Goal: Task Accomplishment & Management: Manage account settings

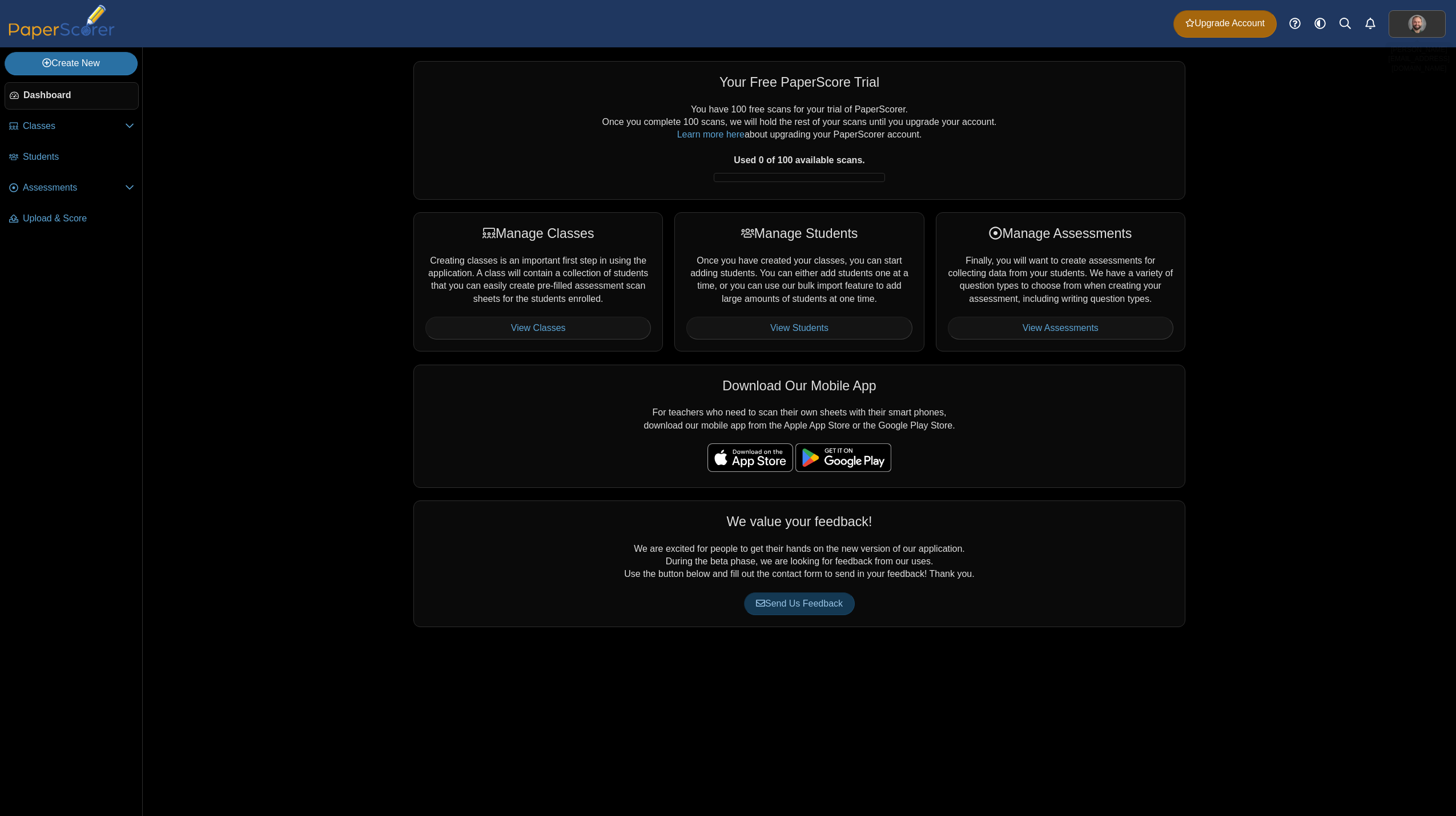
click at [1426, 19] on link at bounding box center [1417, 24] width 57 height 28
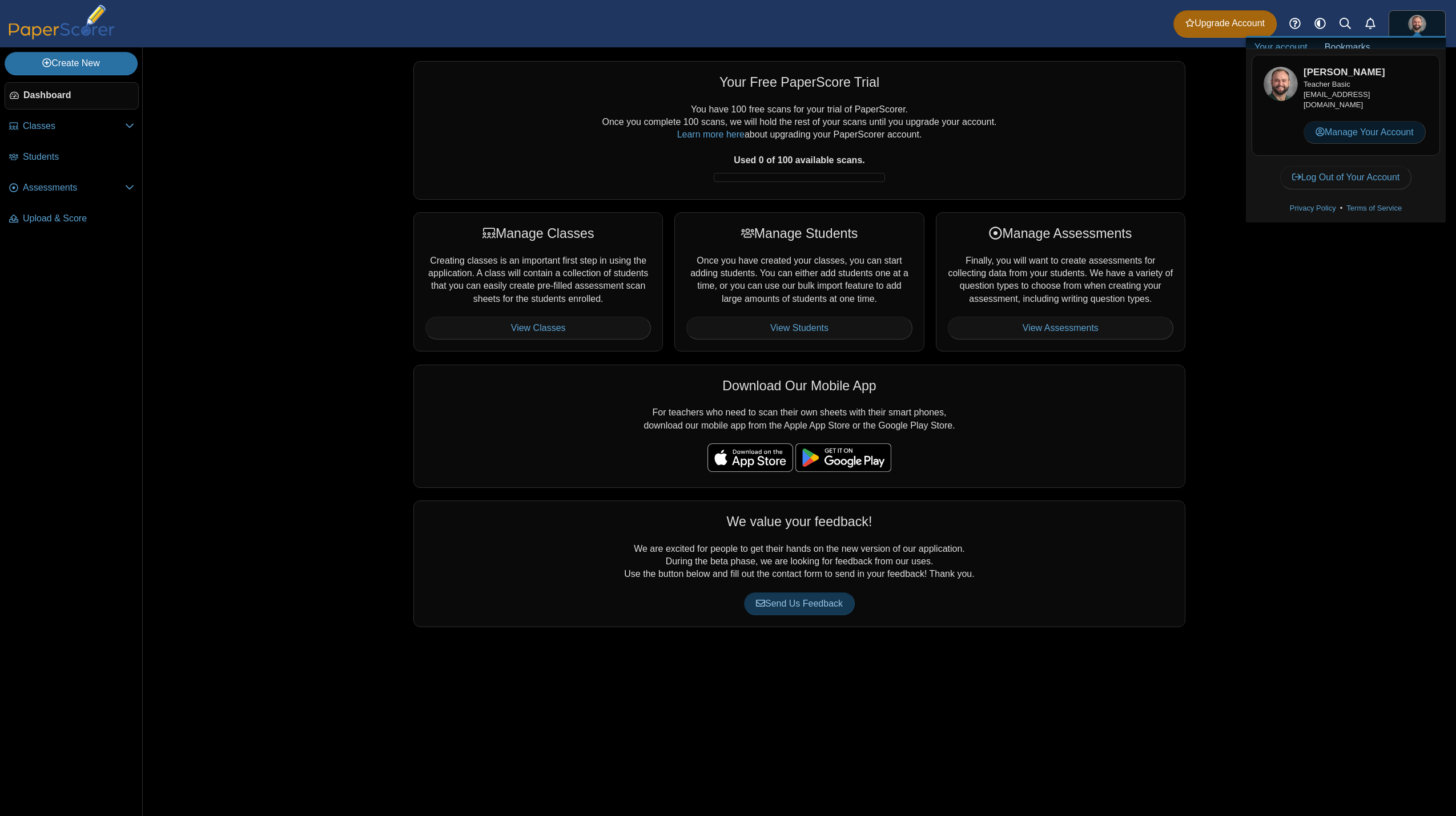
click at [1355, 135] on link "Manage Your Account" at bounding box center [1364, 132] width 122 height 23
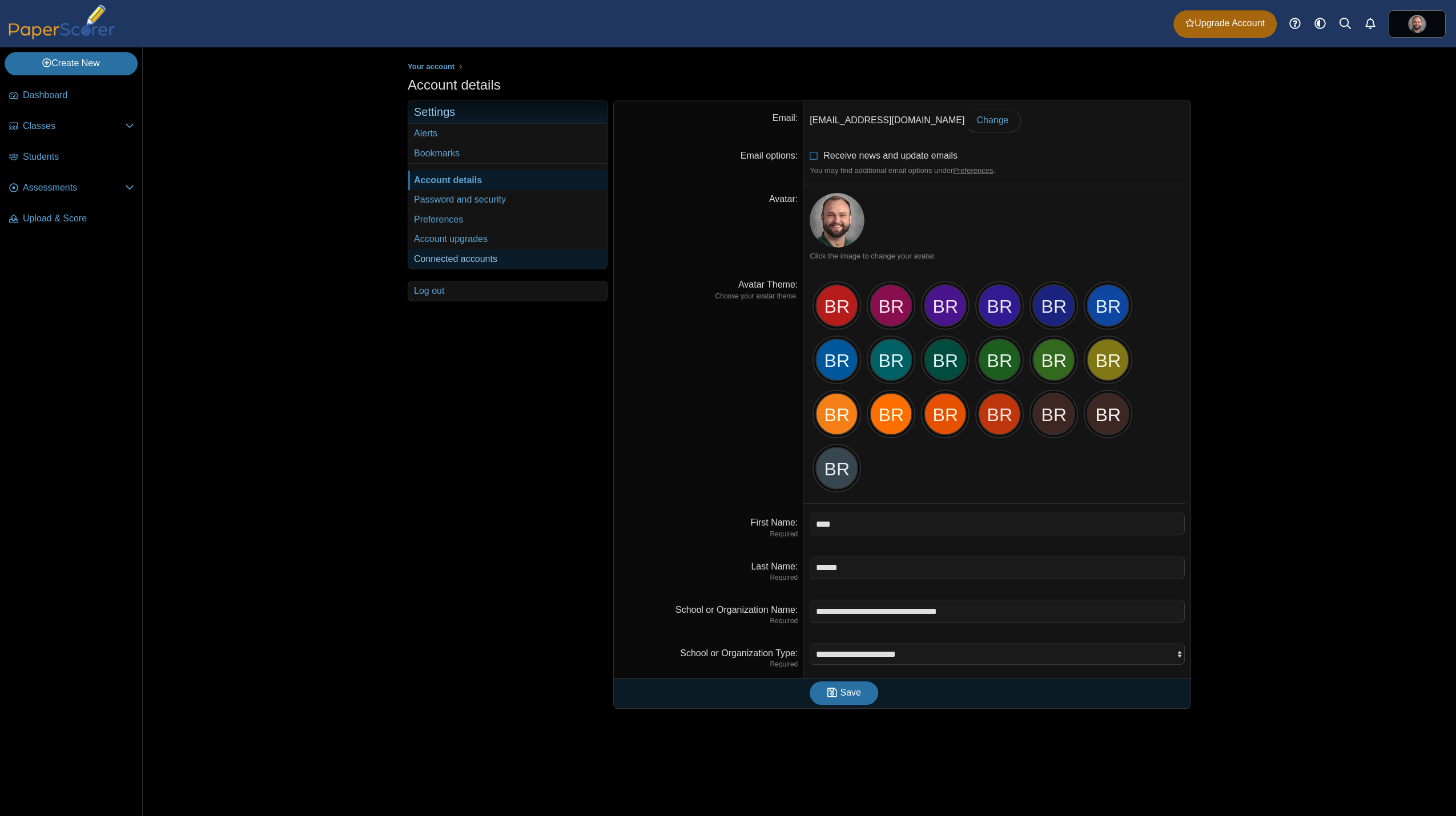
click at [472, 261] on link "Connected accounts" at bounding box center [508, 259] width 199 height 19
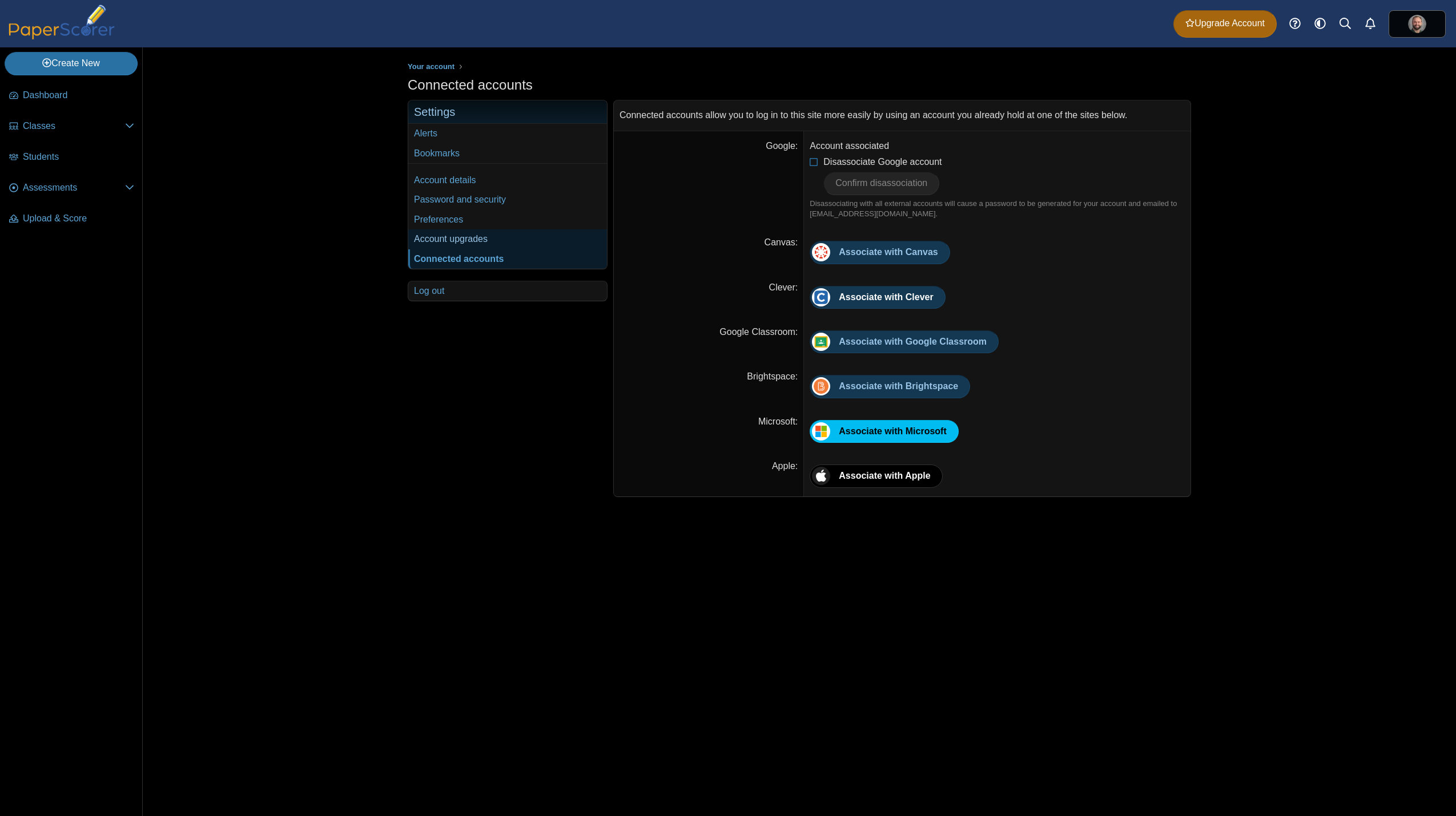
click at [479, 240] on link "Account upgrades" at bounding box center [508, 239] width 199 height 19
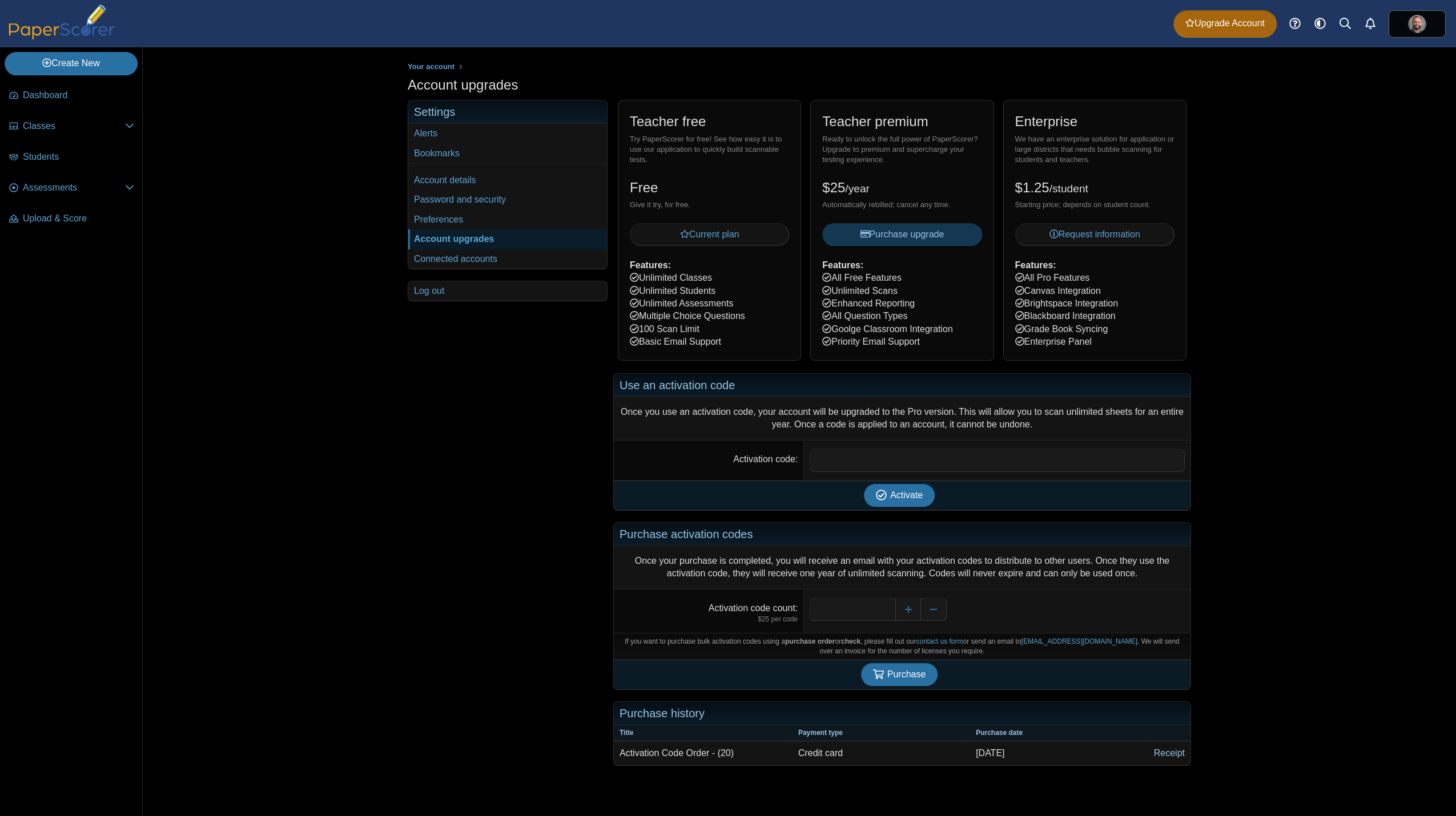
click at [1174, 752] on link "Receipt" at bounding box center [1169, 753] width 42 height 24
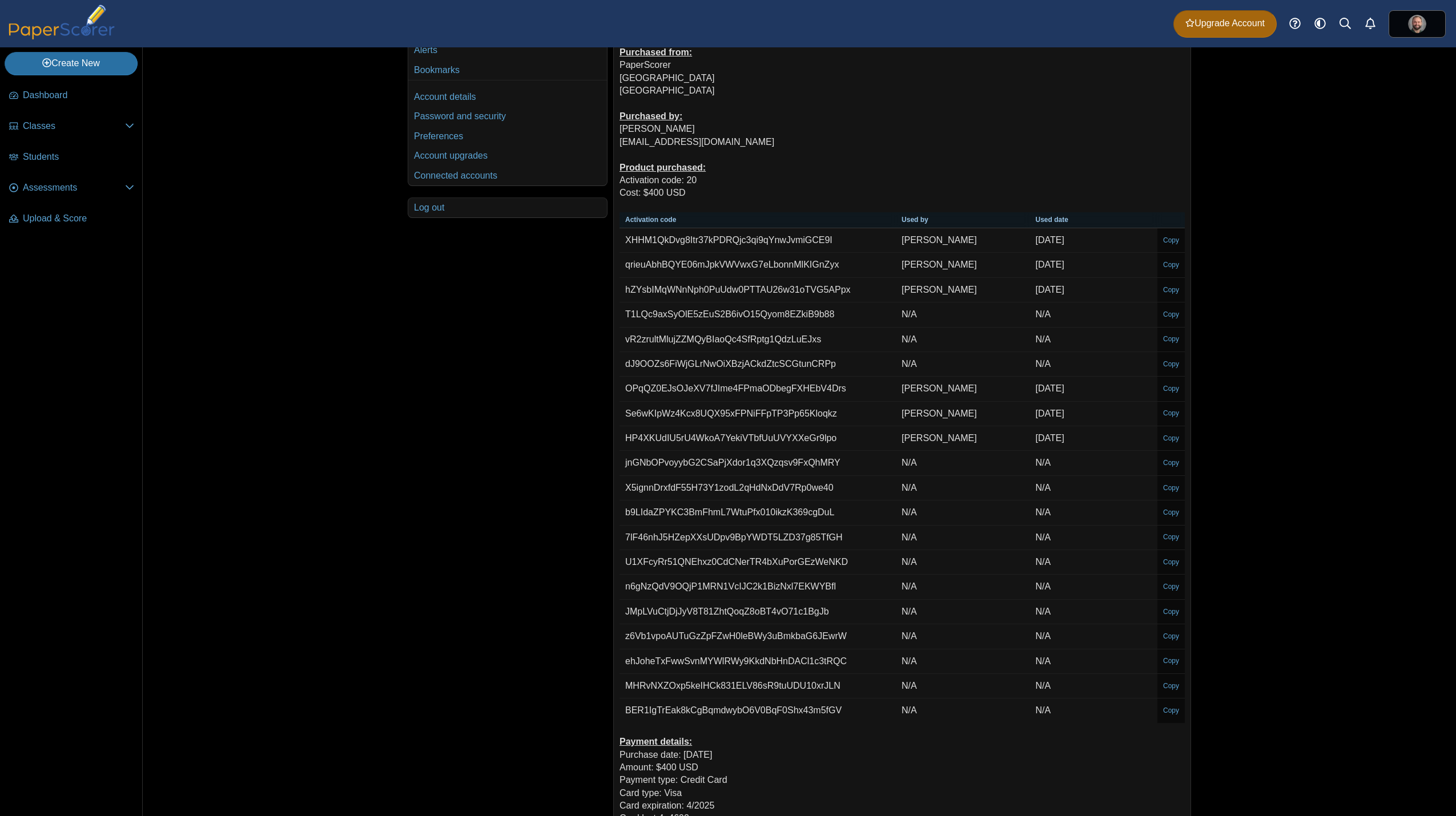
scroll to position [57, 0]
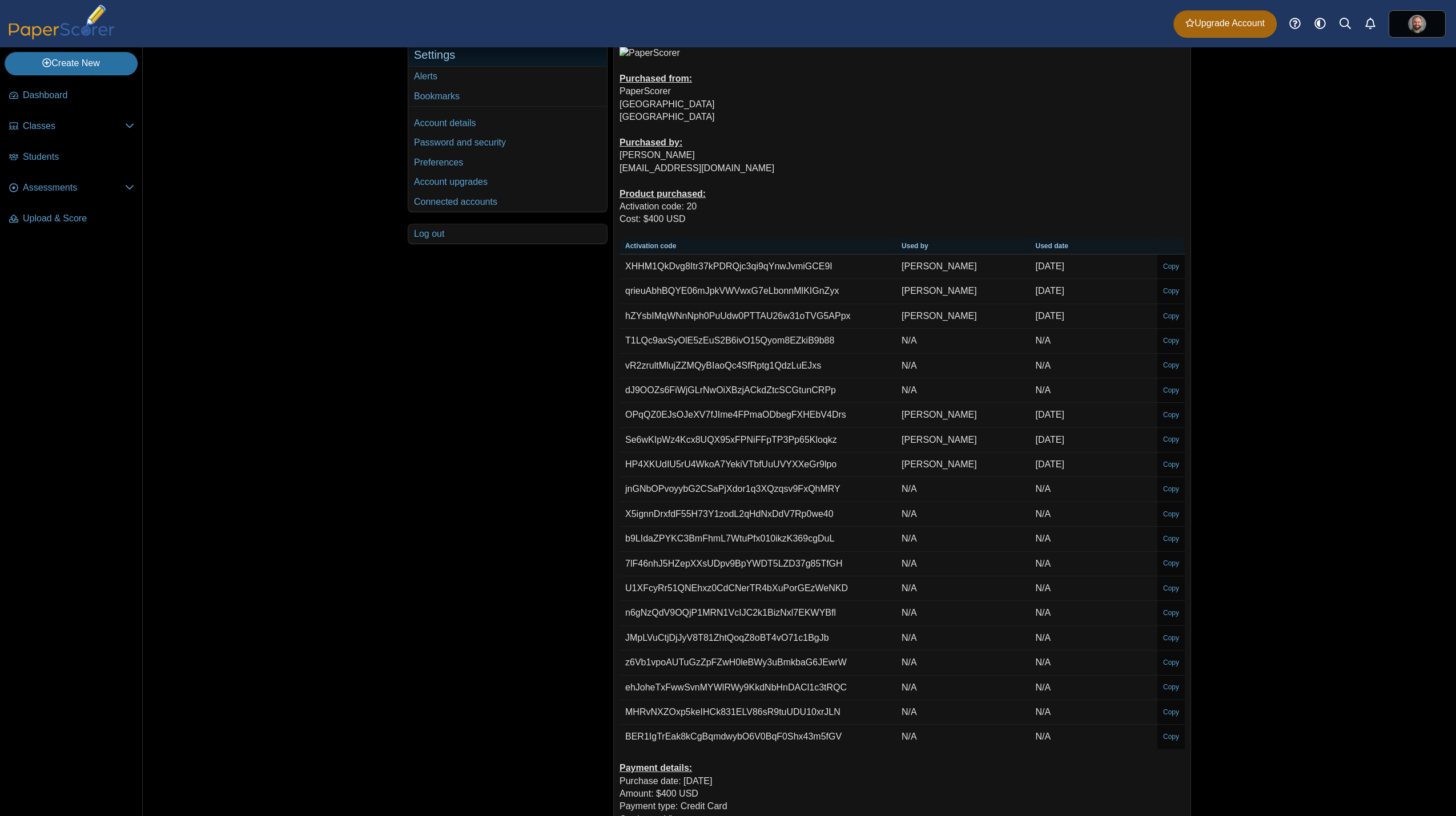
click at [1045, 469] on time "[DATE]" at bounding box center [1050, 464] width 28 height 9
drag, startPoint x: 1055, startPoint y: 441, endPoint x: 1058, endPoint y: 419, distance: 22.2
click at [1055, 440] on time "[DATE]" at bounding box center [1050, 439] width 28 height 9
click at [1058, 416] on time "[DATE]" at bounding box center [1050, 414] width 28 height 9
click at [1056, 303] on td "[DATE]" at bounding box center [1094, 291] width 127 height 25
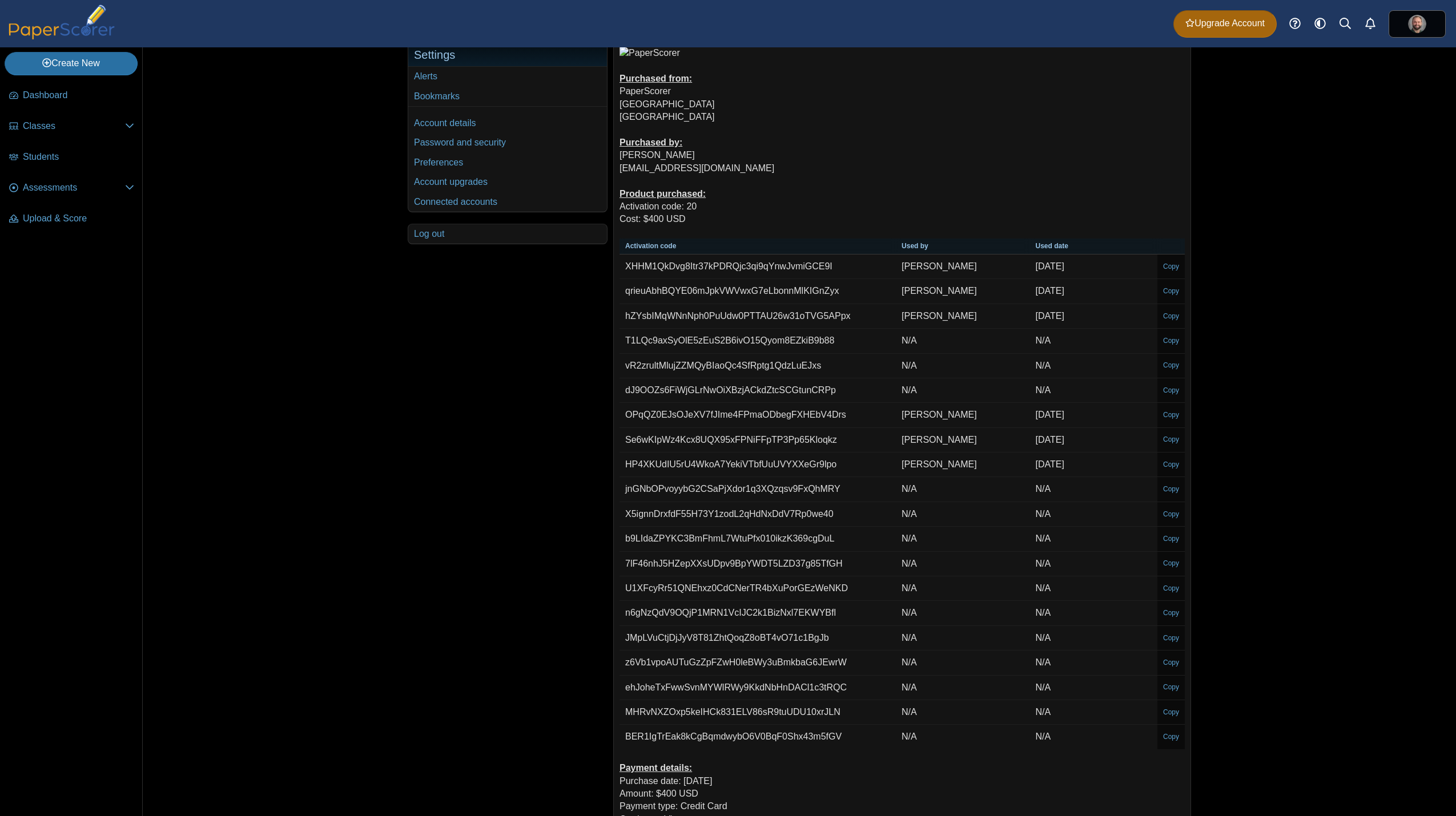
click at [1050, 278] on td "[DATE]" at bounding box center [1094, 267] width 127 height 25
click at [1048, 270] on time "[DATE]" at bounding box center [1050, 266] width 28 height 9
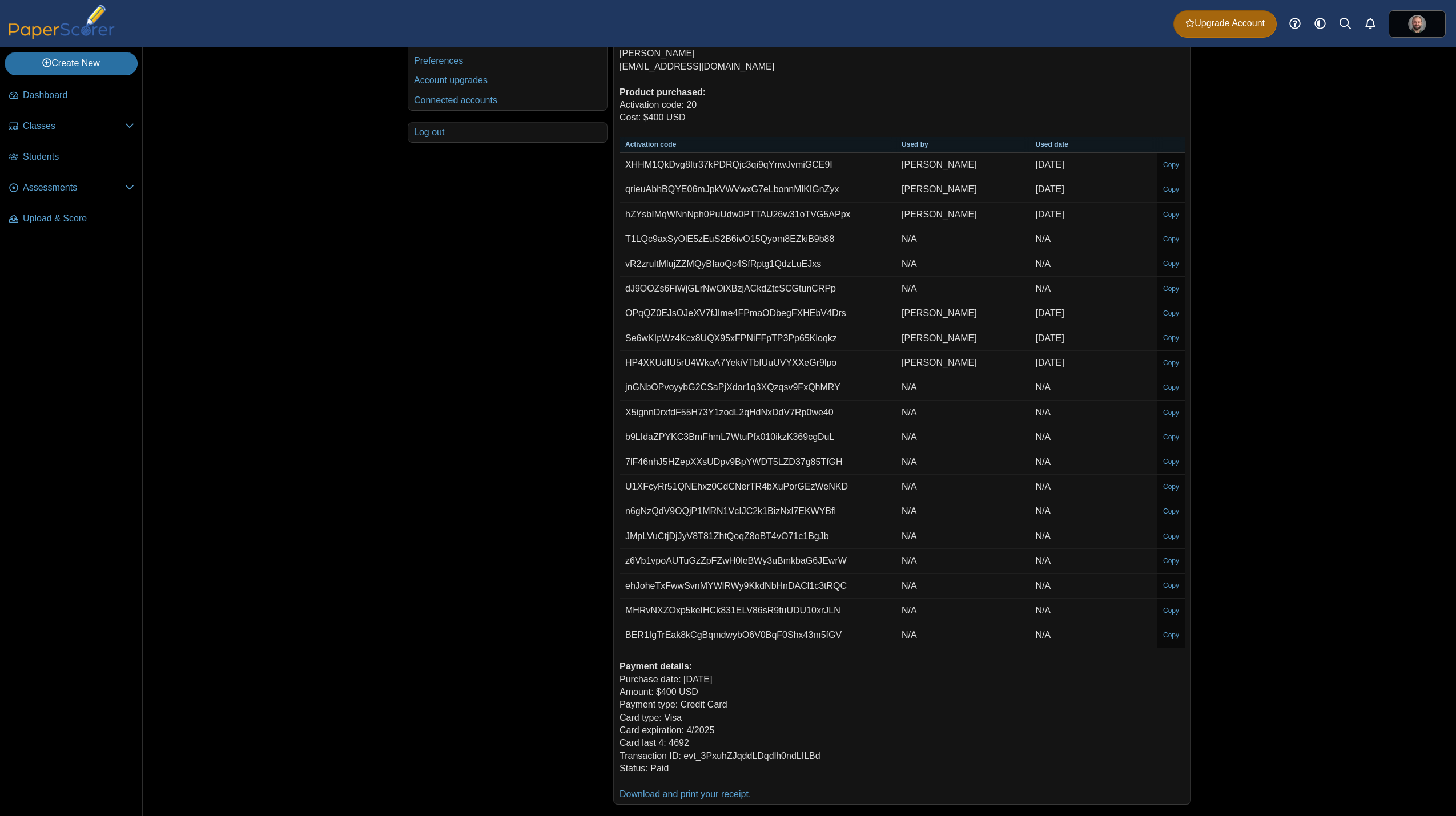
scroll to position [0, 0]
